Goal: Find contact information: Find contact information

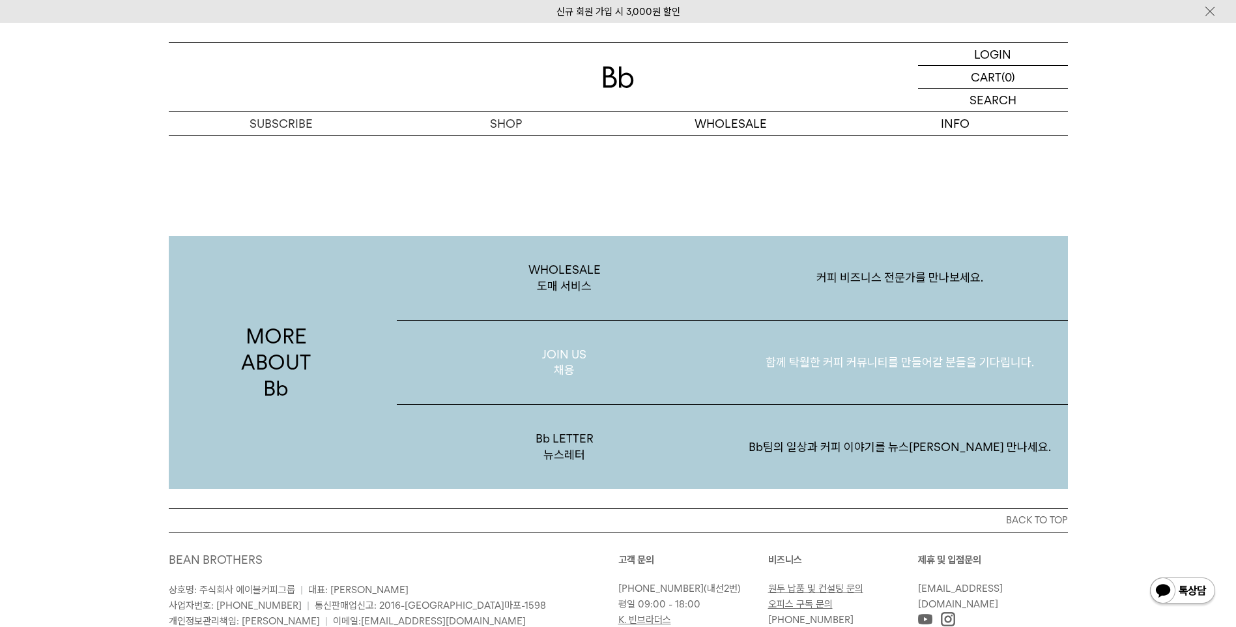
scroll to position [2524, 0]
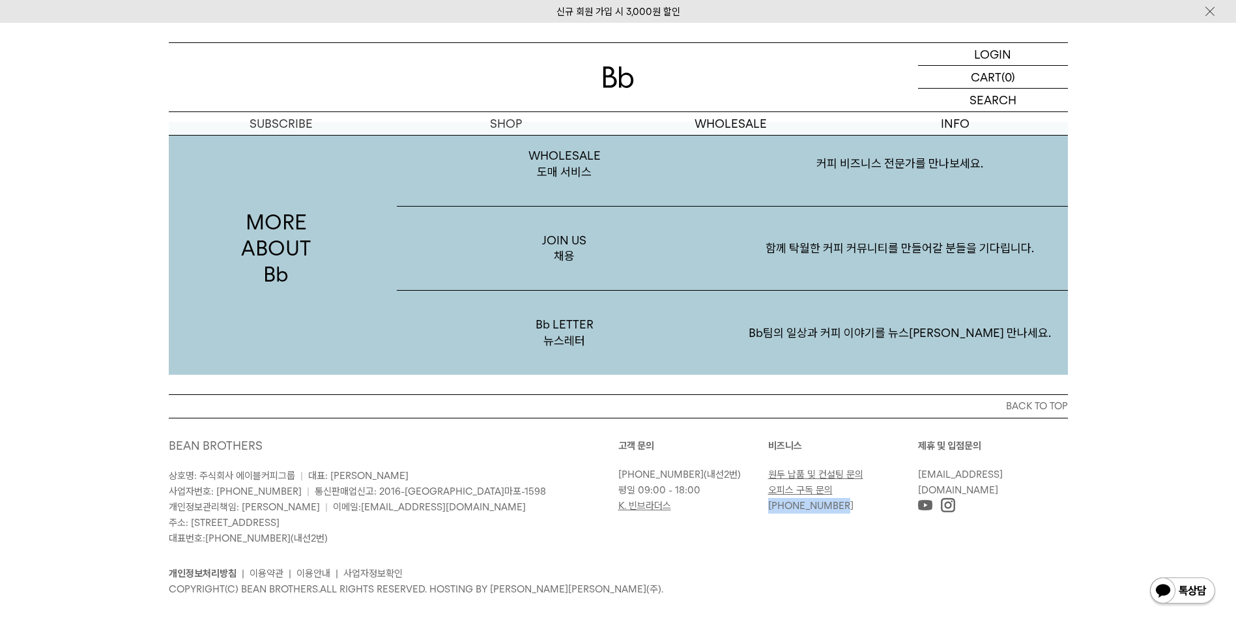
drag, startPoint x: 809, startPoint y: 492, endPoint x: 770, endPoint y: 491, distance: 39.1
click at [770, 498] on p "[PHONE_NUMBER]" at bounding box center [839, 506] width 143 height 16
click at [1096, 463] on div "BACK TO TOP BEAN BROTHERS 상호명: 주식회사 에이블커피그룹 | 대표: 박성호 사업자번호: 220-87-84283 | 통신판…" at bounding box center [618, 518] width 1236 height 248
drag, startPoint x: 1052, startPoint y: 457, endPoint x: 922, endPoint y: 460, distance: 129.7
click at [922, 466] on p "[EMAIL_ADDRESS][DOMAIN_NAME]" at bounding box center [989, 481] width 143 height 31
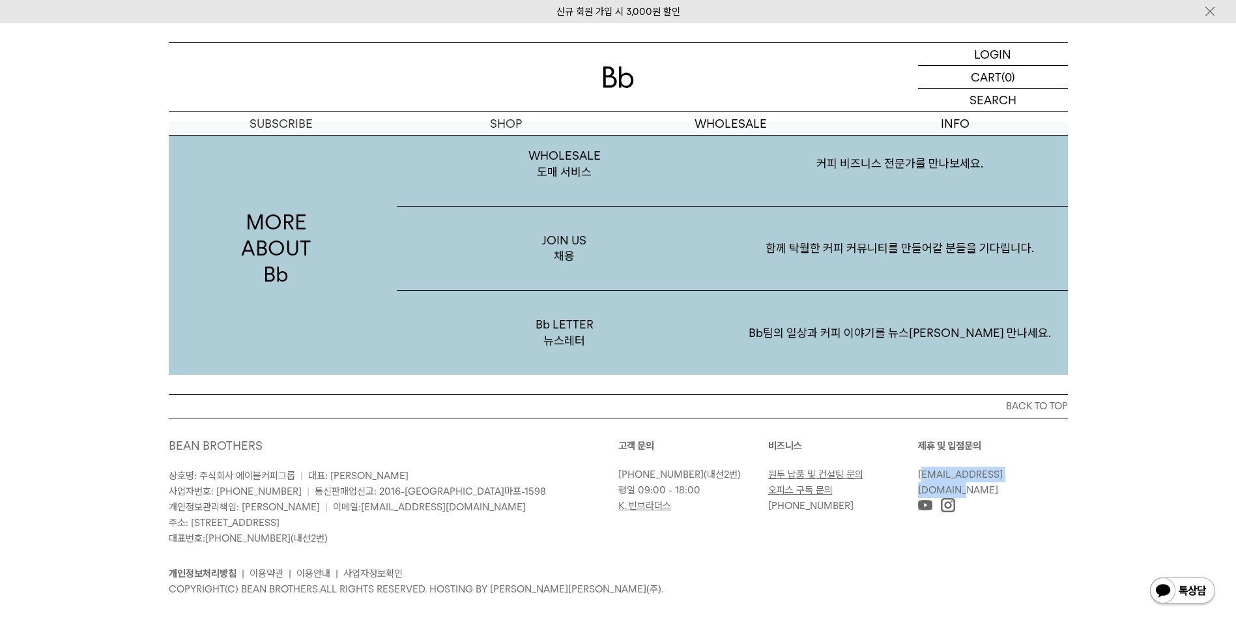
drag, startPoint x: 922, startPoint y: 460, endPoint x: 1077, endPoint y: 471, distance: 155.4
click at [1078, 472] on div "BACK TO TOP BEAN BROTHERS 상호명: 주식회사 에이블커피그룹 | 대표: 박성호 사업자번호: 220-87-84283 | 통신판…" at bounding box center [618, 505] width 938 height 222
drag, startPoint x: 1040, startPoint y: 456, endPoint x: 913, endPoint y: 455, distance: 127.0
click at [913, 455] on div "고객 문의 02-6204-7888 (내선2번) 평일 09:00 - 18:00 K. 빈브라더스 비즈니스 원두 납품 및 컨설팅 문의 오피스 구독 …" at bounding box center [842, 476] width 449 height 76
click at [1162, 478] on div "BACK TO TOP BEAN BROTHERS 상호명: 주식회사 에이블커피그룹 | 대표: 박성호 사업자번호: 220-87-84283 | 통신판…" at bounding box center [618, 518] width 1236 height 248
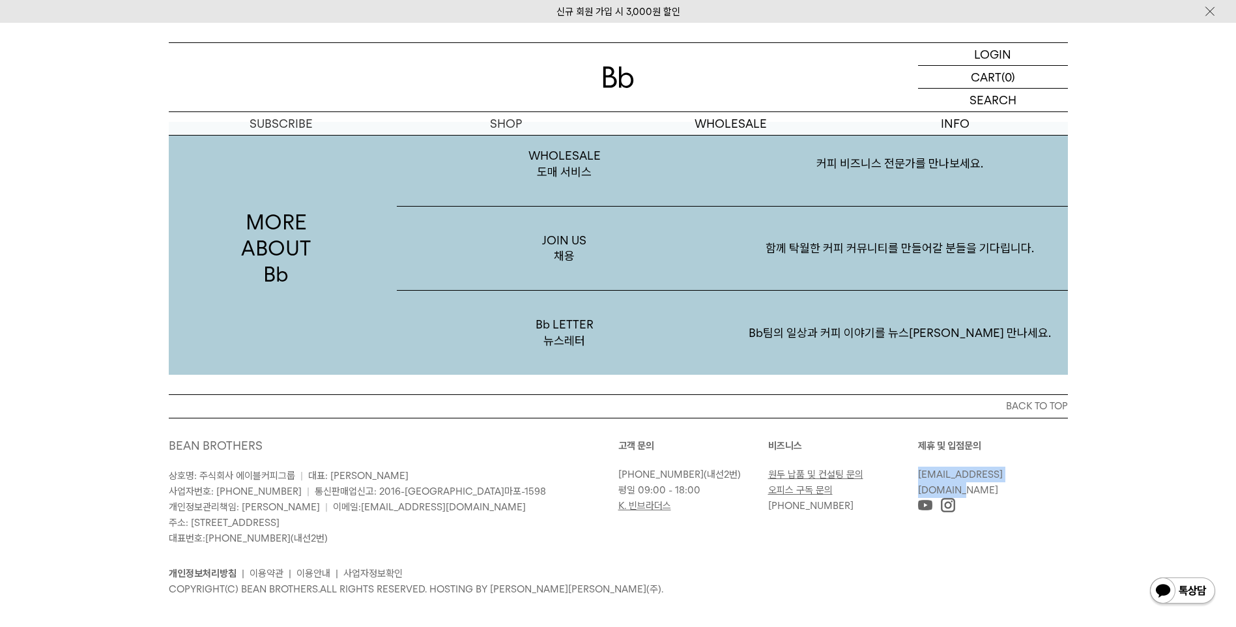
drag, startPoint x: 1035, startPoint y: 457, endPoint x: 967, endPoint y: 458, distance: 67.8
click at [918, 466] on p "[EMAIL_ADDRESS][DOMAIN_NAME]" at bounding box center [989, 481] width 143 height 31
copy link "[EMAIL_ADDRESS][DOMAIN_NAME]"
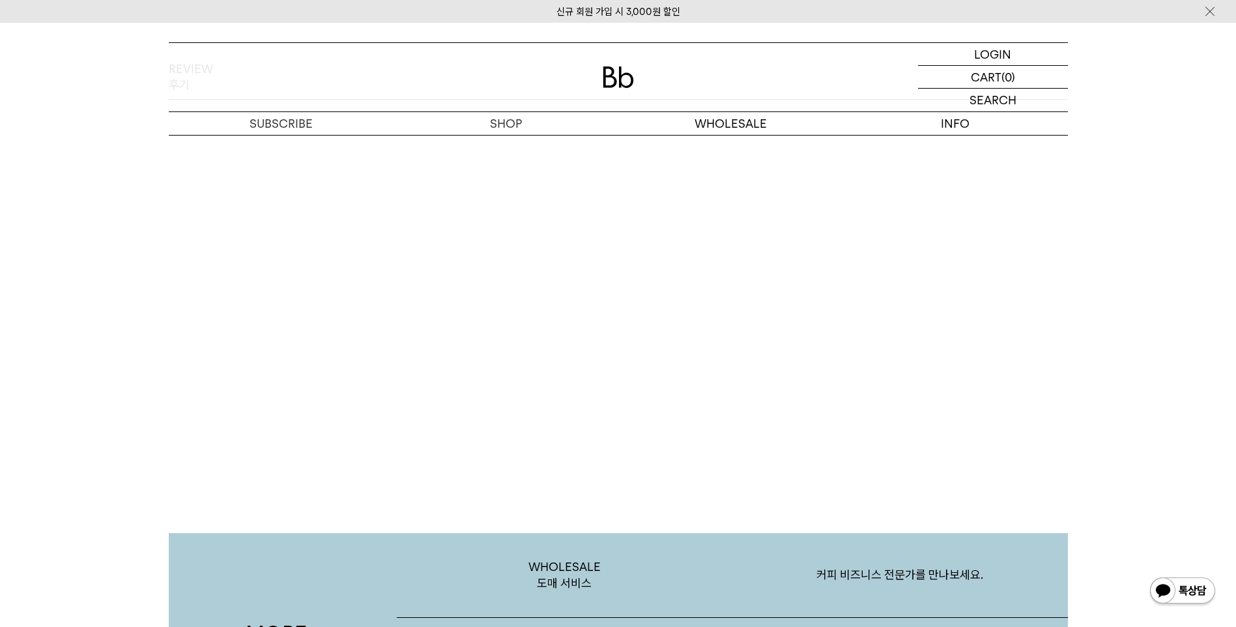
scroll to position [2068, 0]
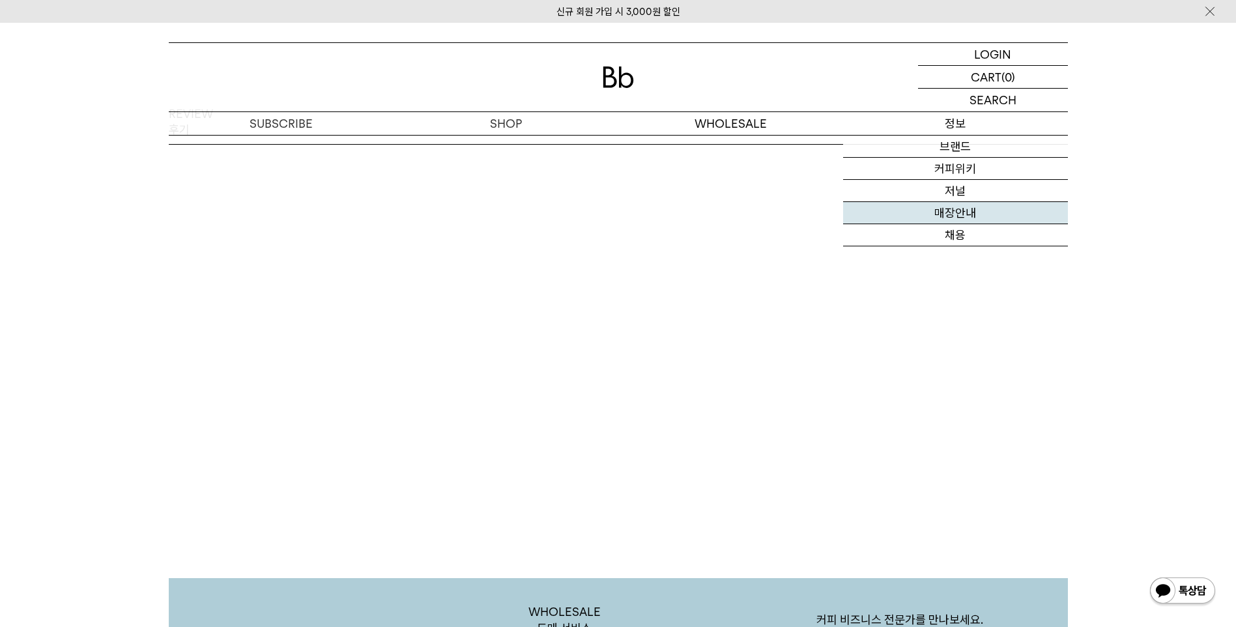
click at [970, 219] on link "매장안내" at bounding box center [955, 213] width 225 height 22
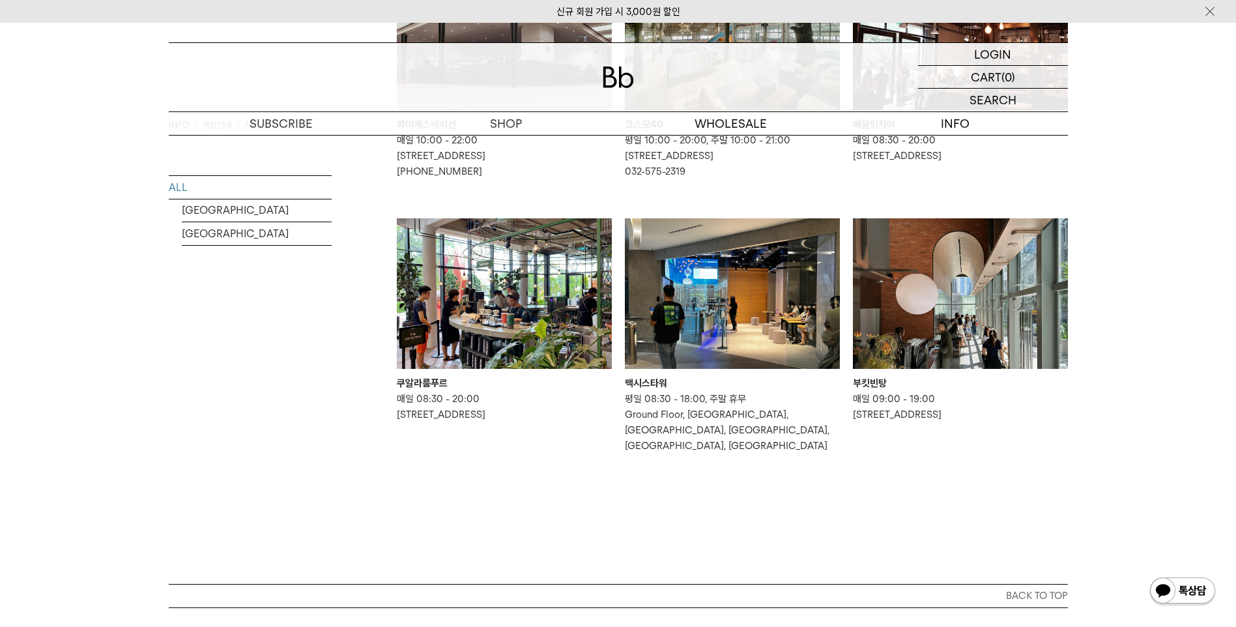
scroll to position [847, 0]
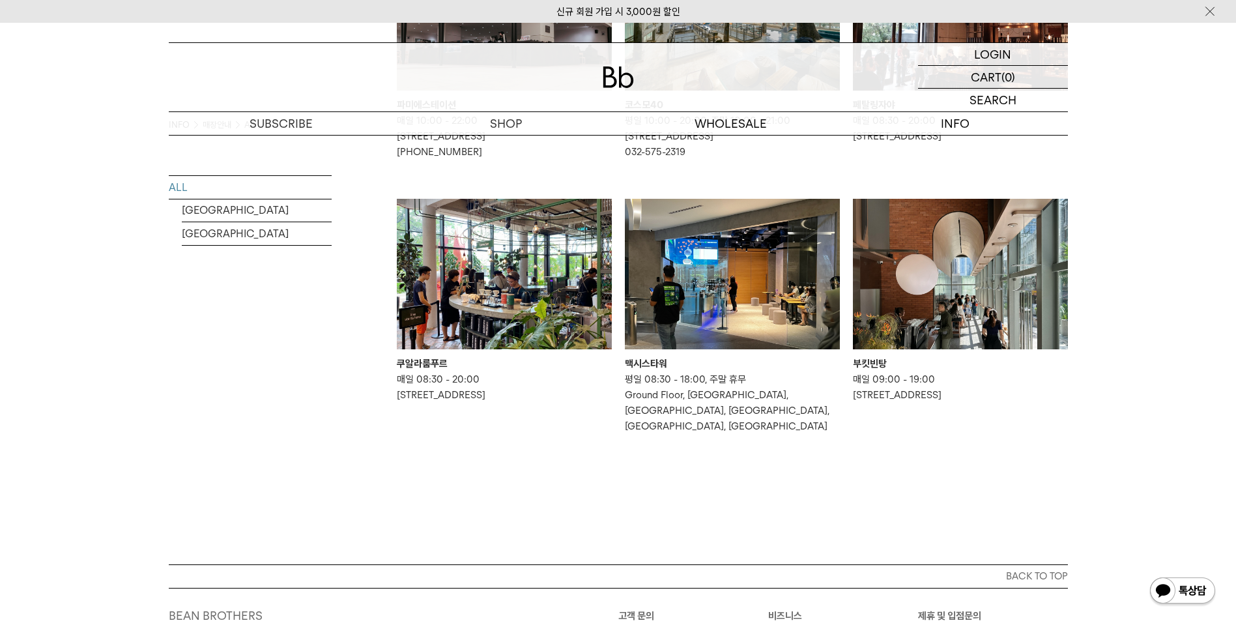
scroll to position [261, 0]
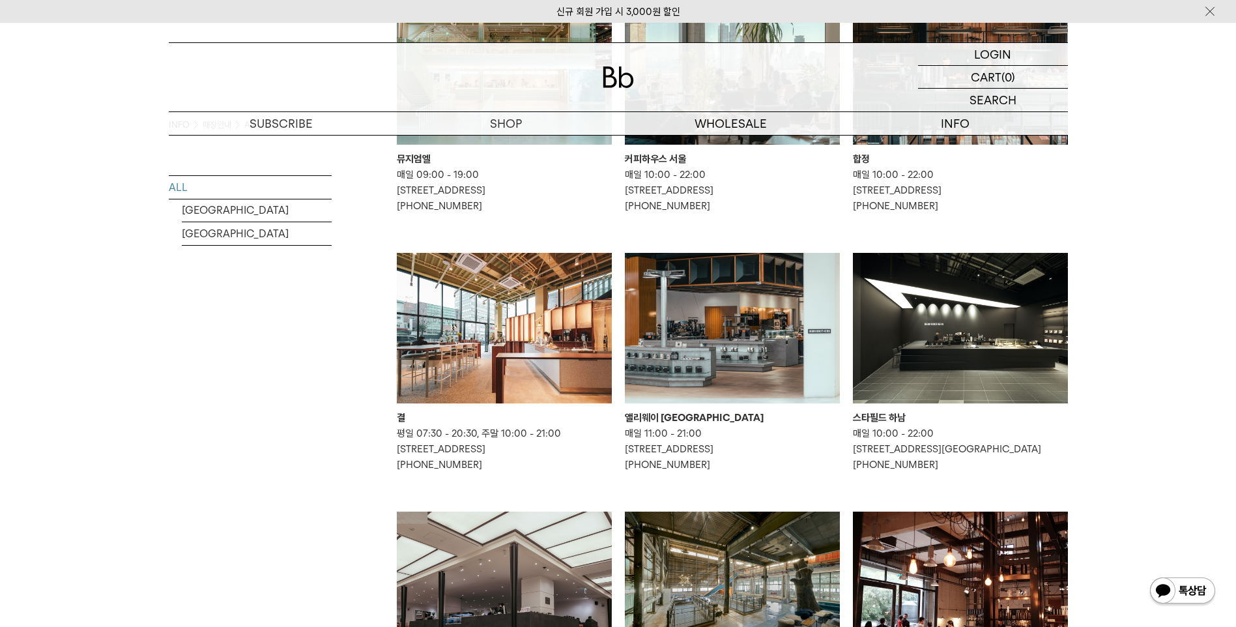
drag, startPoint x: 1186, startPoint y: 370, endPoint x: 1208, endPoint y: 367, distance: 22.3
click at [1186, 370] on div "INFO 매장안내 All ALL [GEOGRAPHIC_DATA] [GEOGRAPHIC_DATA] Bb가 직접 운영하는 커피 바들을 소개합니다." at bounding box center [618, 459] width 1236 height 1170
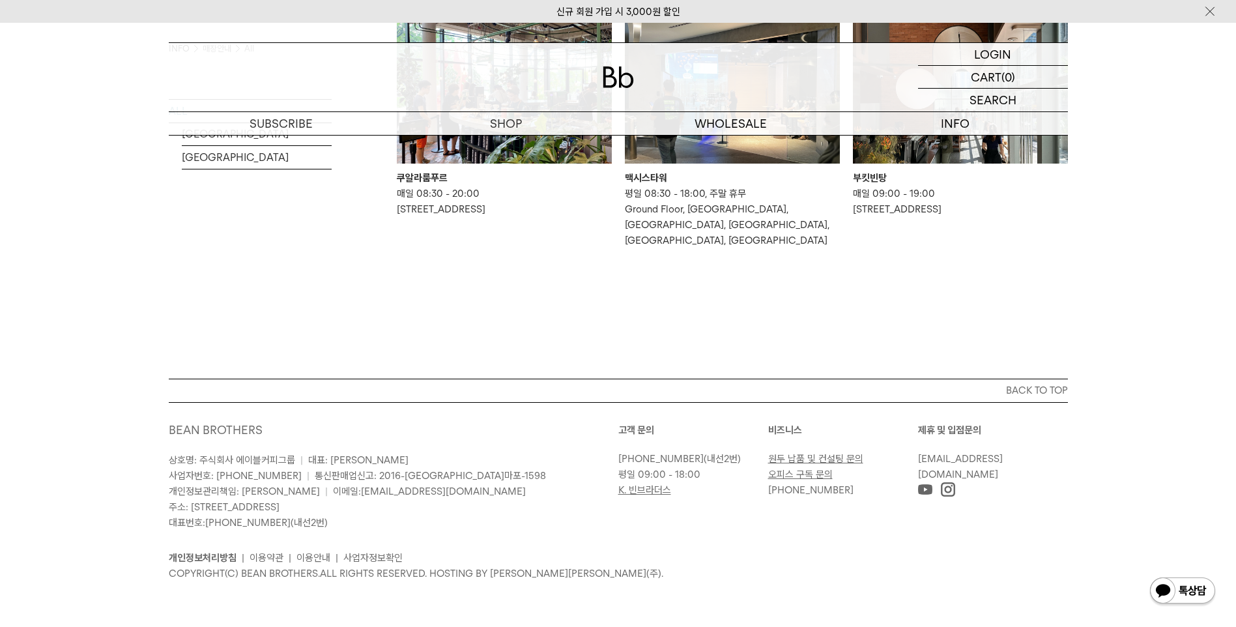
scroll to position [1049, 0]
click at [952, 488] on img at bounding box center [948, 489] width 14 height 14
